Goal: Transaction & Acquisition: Register for event/course

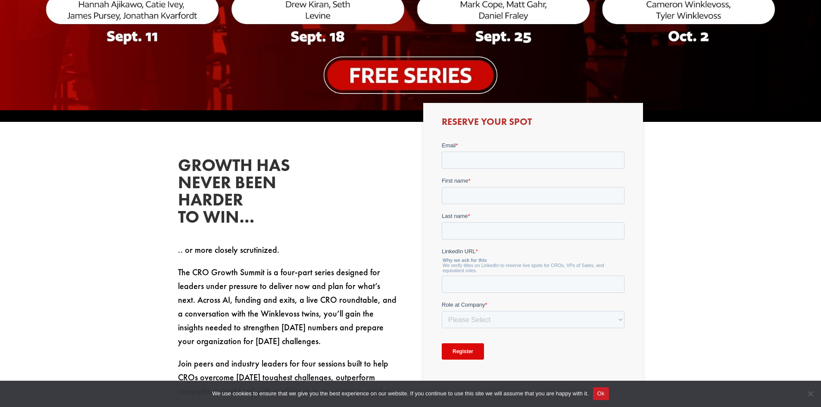
scroll to position [388, 0]
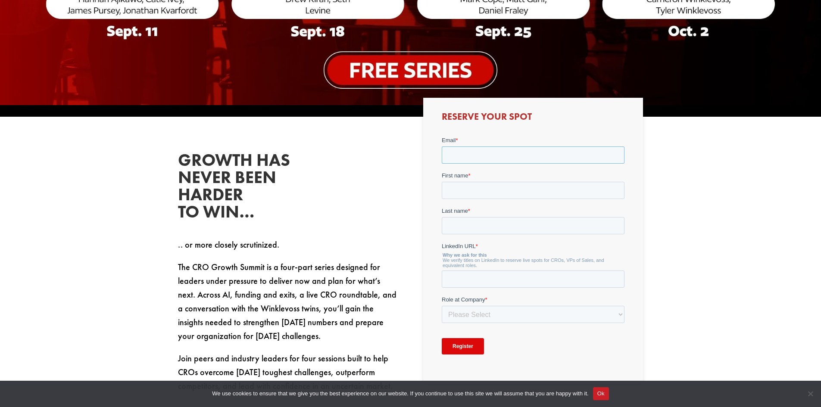
click at [498, 150] on input "Email *" at bounding box center [533, 154] width 183 height 17
type input "[PERSON_NAME][EMAIL_ADDRESS][PERSON_NAME][DOMAIN_NAME]"
click at [471, 193] on input "First name *" at bounding box center [533, 190] width 183 height 17
type input "[PERSON_NAME]"
click at [488, 225] on input "Last name *" at bounding box center [533, 225] width 183 height 17
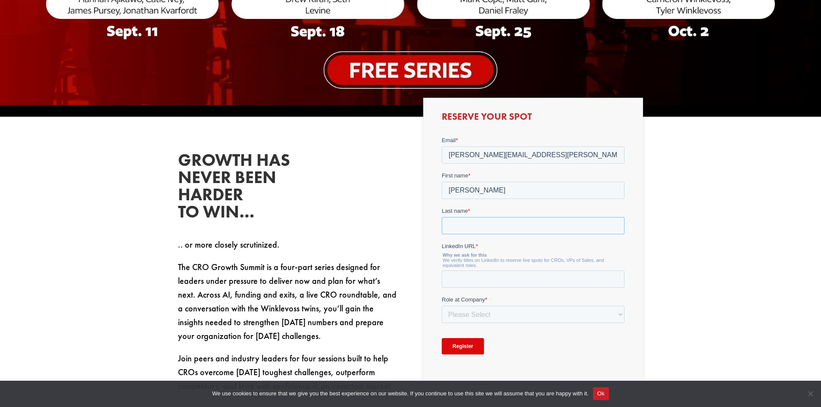
type input "[PERSON_NAME]"
click at [491, 277] on input "LinkedIn URL *" at bounding box center [533, 279] width 183 height 17
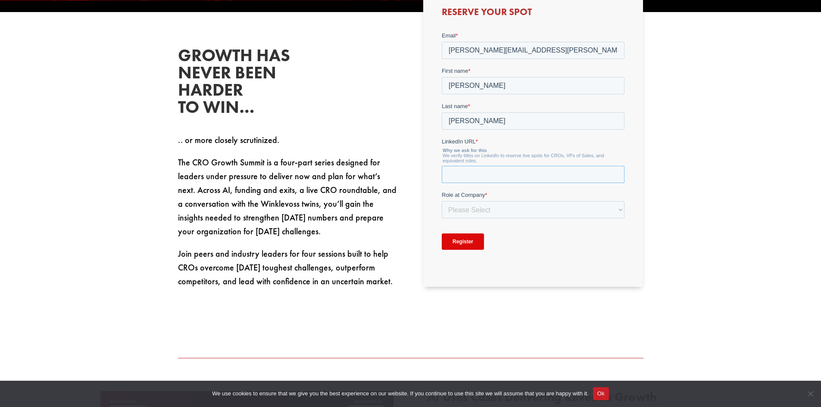
scroll to position [517, 0]
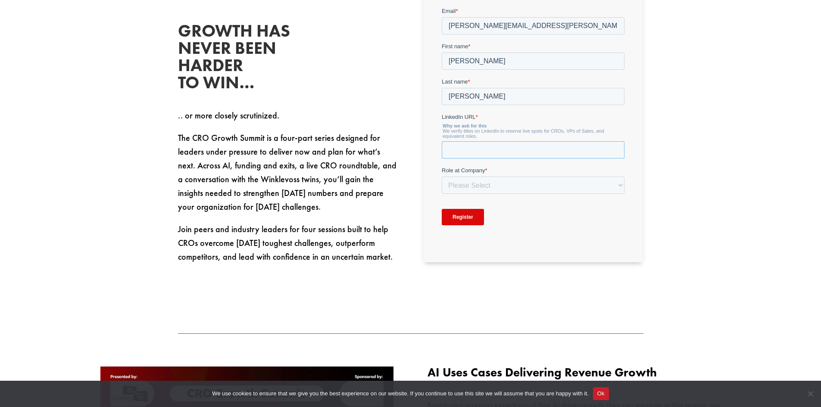
click at [467, 149] on input "LinkedIn URL *" at bounding box center [533, 149] width 183 height 17
paste input "[URL][DOMAIN_NAME]"
type input "[URL][DOMAIN_NAME]"
click at [534, 187] on select "Please Select C-Level (CRO, CSO, etc) Senior Leadership (VP of Sales, VP of Ena…" at bounding box center [533, 185] width 183 height 17
select select "Senior Leadership (VP of Sales, VP of Enablement, etc)"
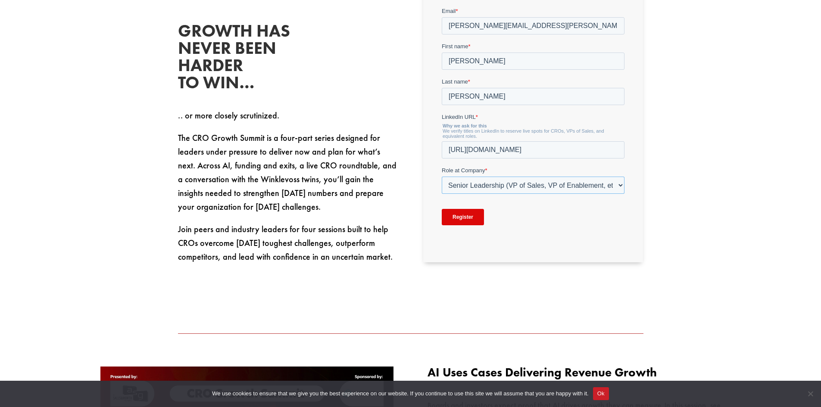
click at [442, 177] on select "Please Select C-Level (CRO, CSO, etc) Senior Leadership (VP of Sales, VP of Ena…" at bounding box center [533, 185] width 183 height 17
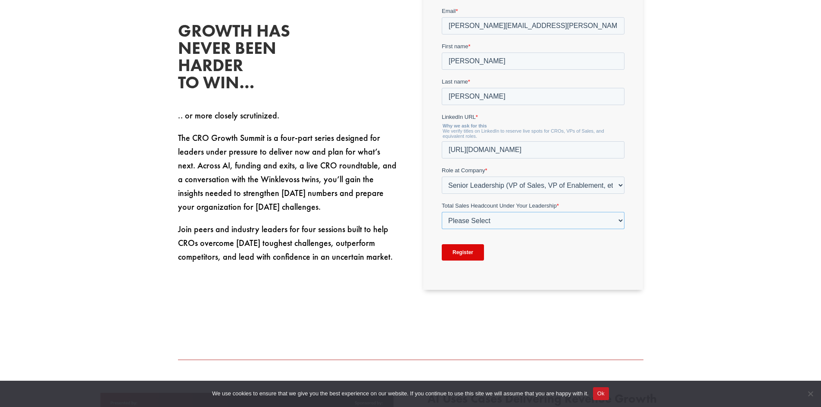
click at [528, 218] on select "Please Select Just Me 1-9 [PHONE_NUMBER] [PHONE_NUMBER]+" at bounding box center [533, 220] width 183 height 17
select select "10-19"
click at [442, 212] on select "Please Select Just Me 1-9 [PHONE_NUMBER] [PHONE_NUMBER]+" at bounding box center [533, 220] width 183 height 17
click at [533, 218] on select "Please Select Just Me 1-9 [PHONE_NUMBER] [PHONE_NUMBER]+" at bounding box center [533, 220] width 183 height 17
click at [442, 212] on select "Please Select Just Me 1-9 [PHONE_NUMBER] [PHONE_NUMBER]+" at bounding box center [533, 220] width 183 height 17
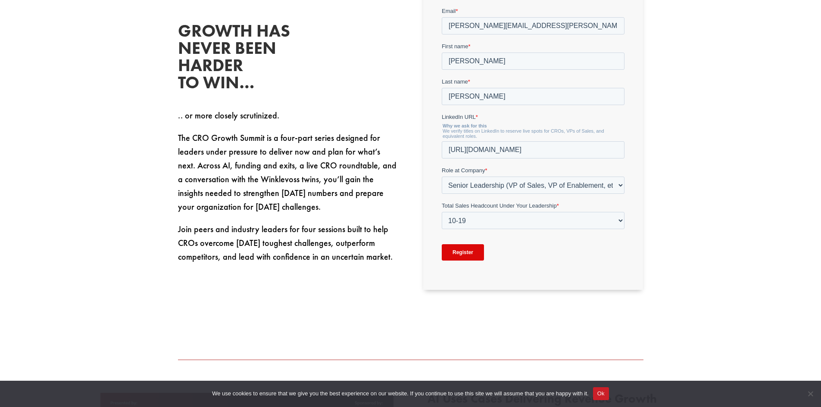
click at [471, 253] on input "Register" at bounding box center [463, 252] width 42 height 16
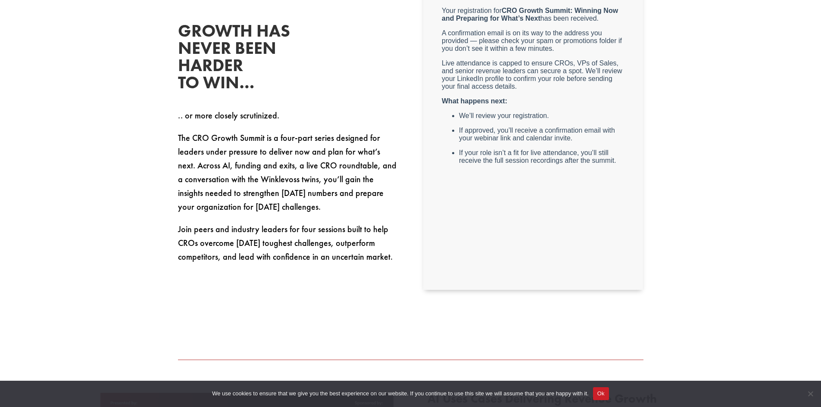
scroll to position [474, 0]
